Goal: Task Accomplishment & Management: Use online tool/utility

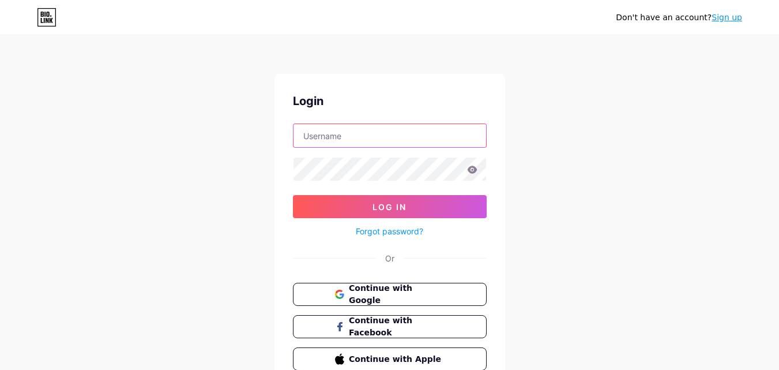
click at [348, 141] on input "text" at bounding box center [390, 135] width 193 height 23
paste input "emilyrsiegel"
type input "emilyrsiegel"
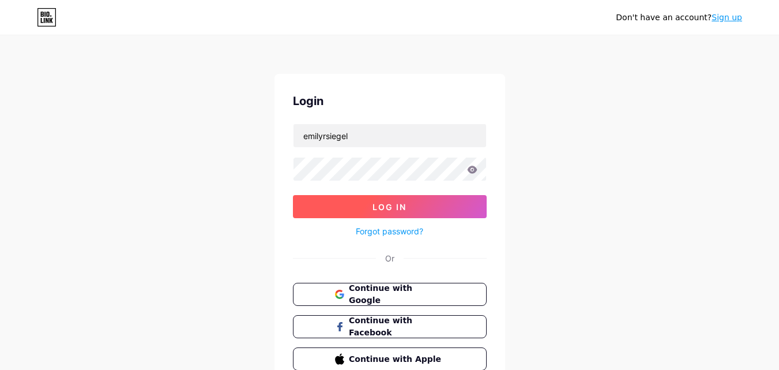
click at [381, 205] on span "Log In" at bounding box center [390, 207] width 34 height 10
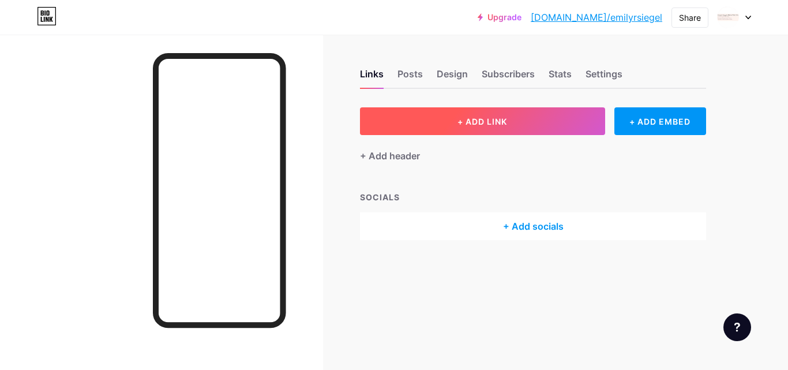
click at [485, 117] on span "+ ADD LINK" at bounding box center [483, 122] width 50 height 10
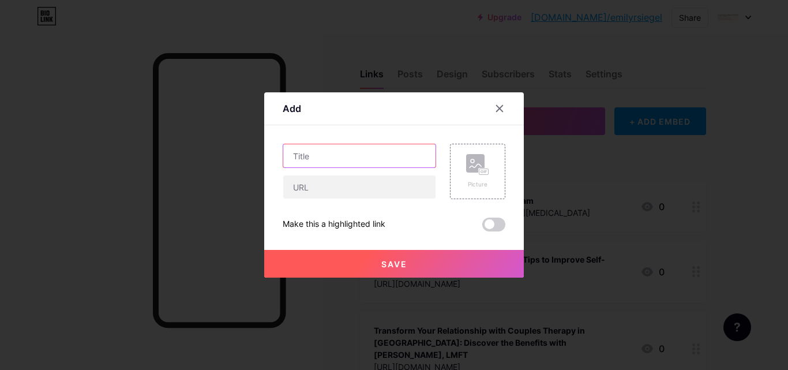
click at [327, 159] on input "text" at bounding box center [359, 155] width 152 height 23
paste input "How [PERSON_NAME]'s Counseling Services Empower Teens to Create a Safe Space"
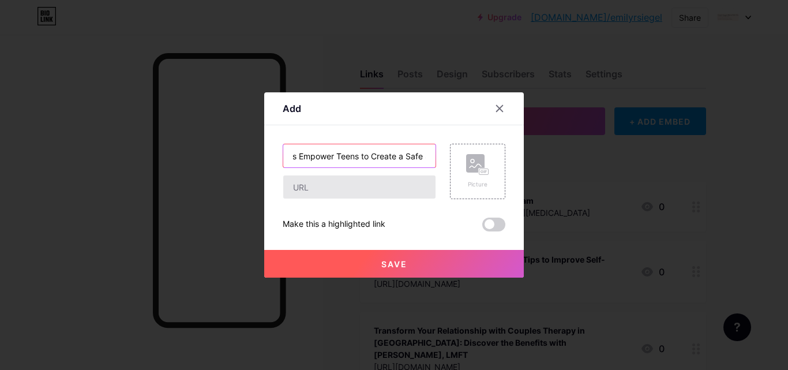
type input "How [PERSON_NAME]'s Counseling Services Empower Teens to Create a Safe Space"
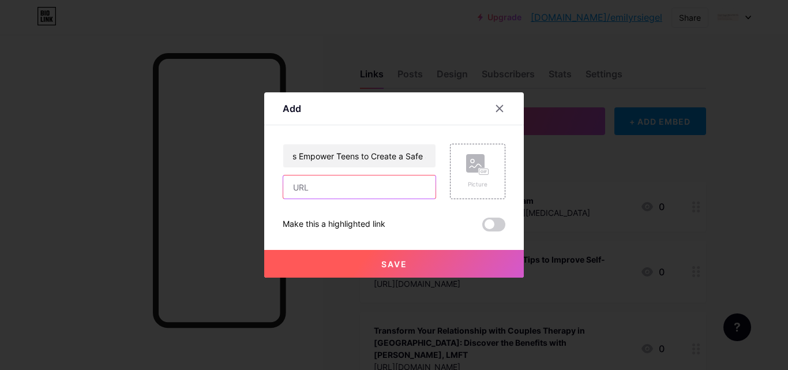
scroll to position [0, 0]
click at [343, 185] on input "text" at bounding box center [359, 186] width 152 height 23
paste input "[URL][DOMAIN_NAME]"
type input "[URL][DOMAIN_NAME]"
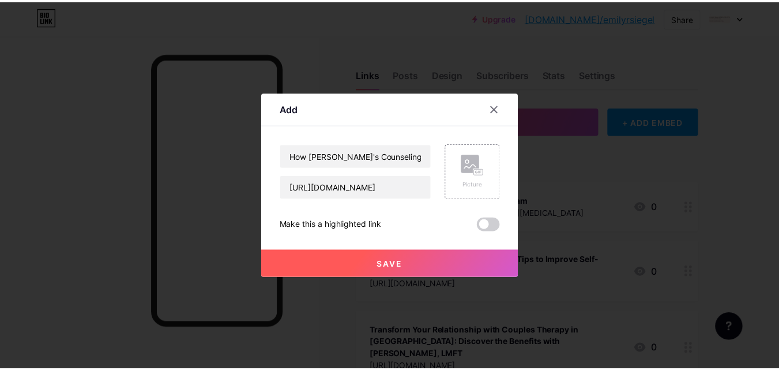
scroll to position [0, 0]
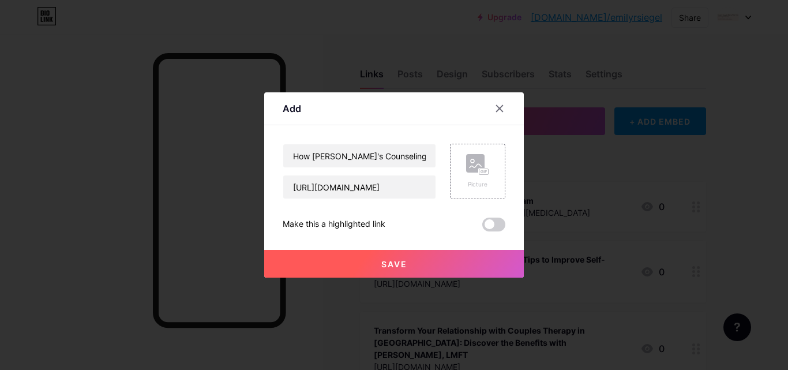
click at [369, 257] on button "Save" at bounding box center [394, 264] width 260 height 28
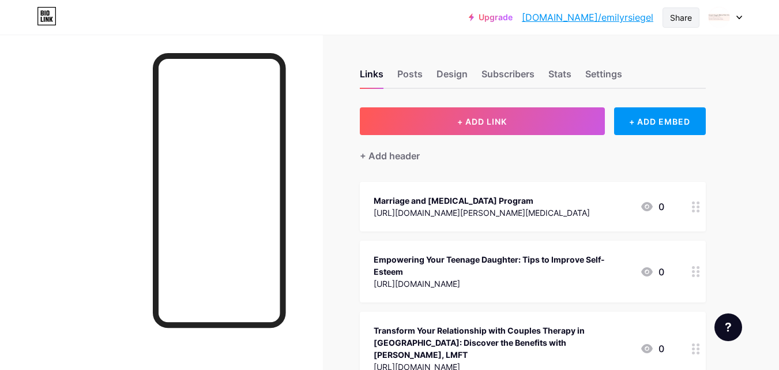
click at [688, 9] on div "Share" at bounding box center [681, 18] width 37 height 20
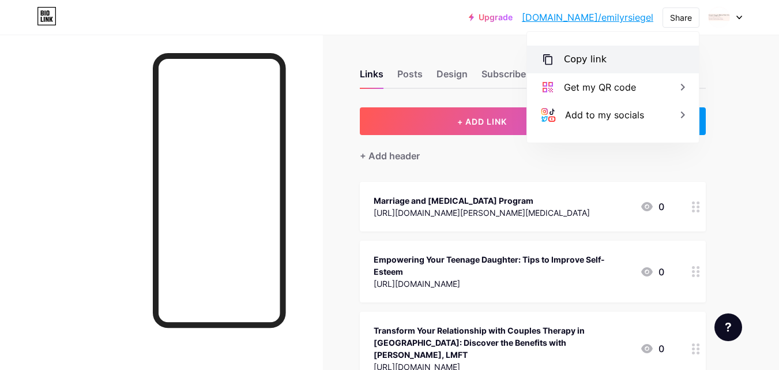
click at [599, 64] on div "Copy link" at bounding box center [585, 60] width 43 height 14
